Goal: Check status

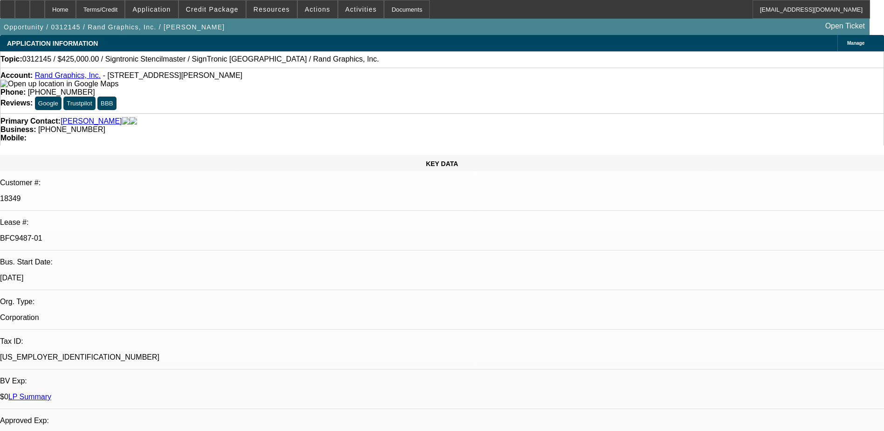
select select "0"
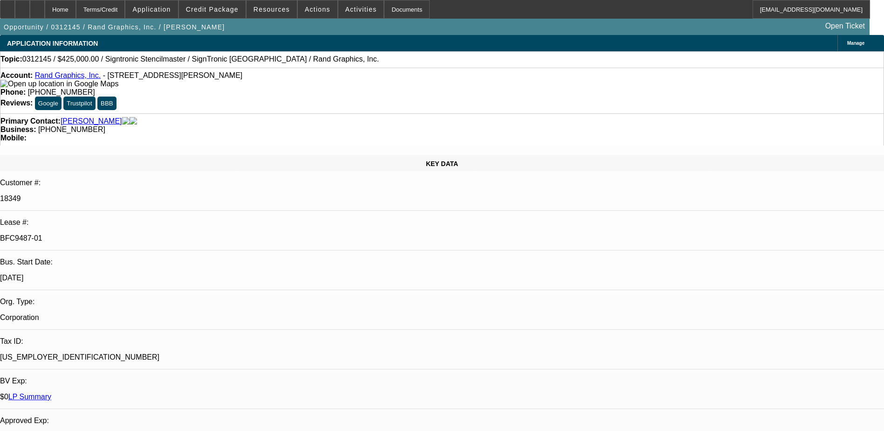
select select "0"
select select "1"
select select "2"
select select "1"
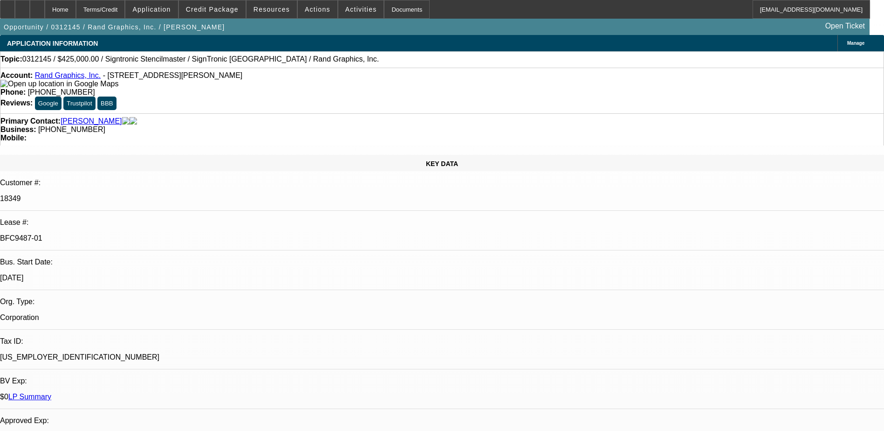
select select "1"
select select "2"
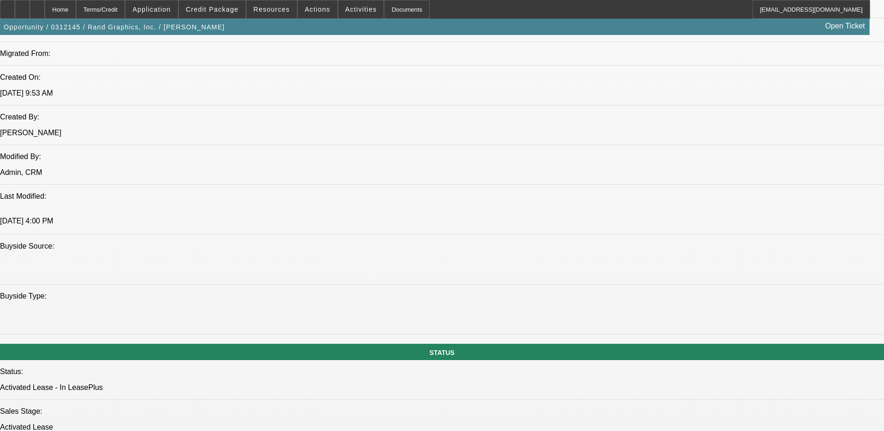
scroll to position [652, 0]
